Goal: Understand process/instructions: Learn how to perform a task or action

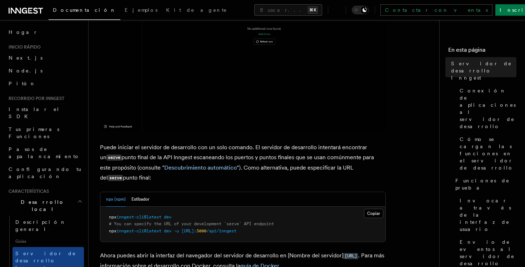
scroll to position [20, 0]
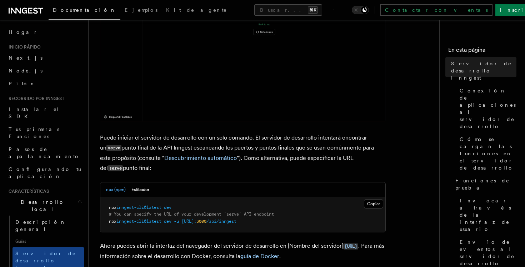
click at [154, 207] on span "inngest-cli@latest" at bounding box center [138, 207] width 45 height 5
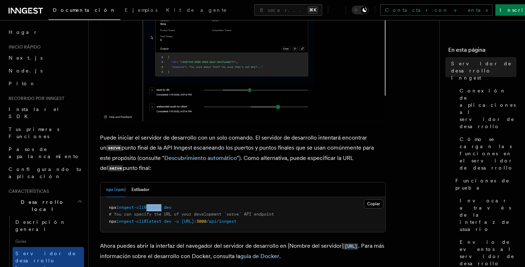
click at [154, 207] on span "inngest-cli@latest" at bounding box center [138, 207] width 45 height 5
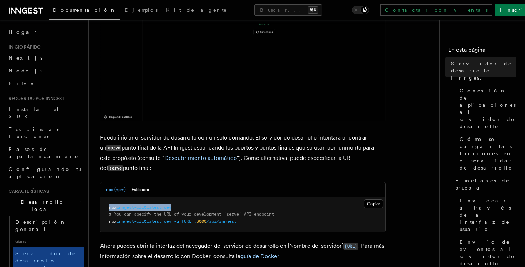
click at [154, 207] on span "inngest-cli@latest" at bounding box center [138, 207] width 45 height 5
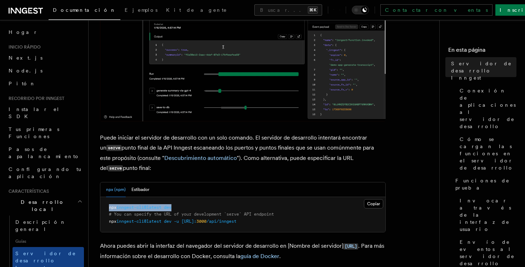
copy span "npx inngest-cli@latest dev"
